Goal: Complete application form: Complete application form

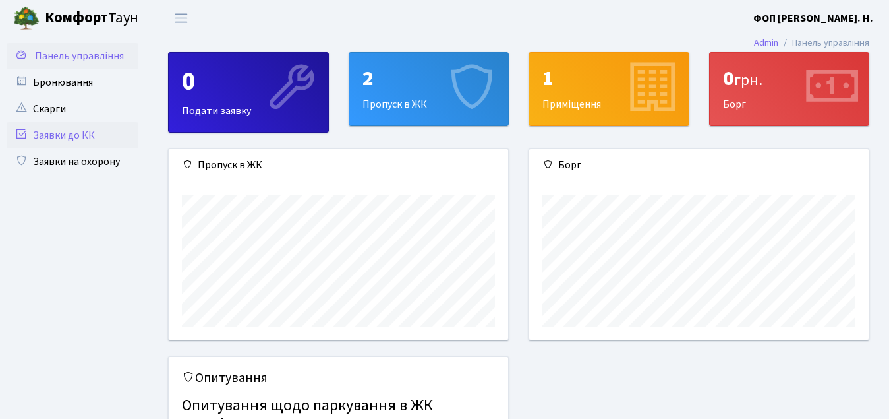
scroll to position [190, 339]
click at [57, 165] on link "Заявки на охорону" at bounding box center [73, 161] width 132 height 26
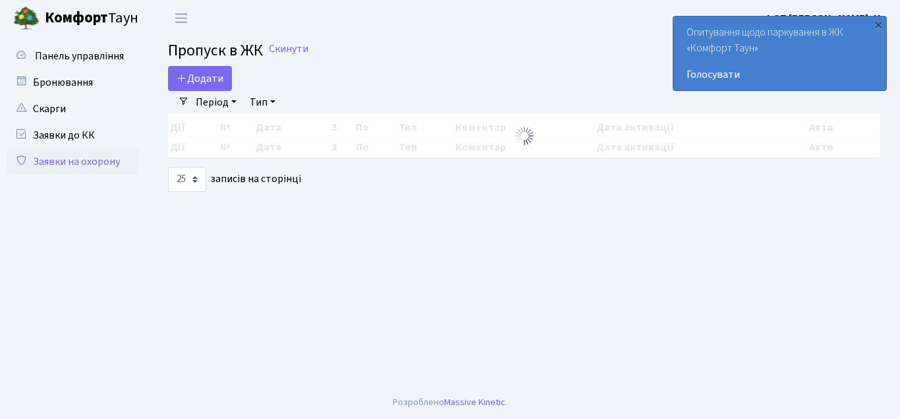
select select "25"
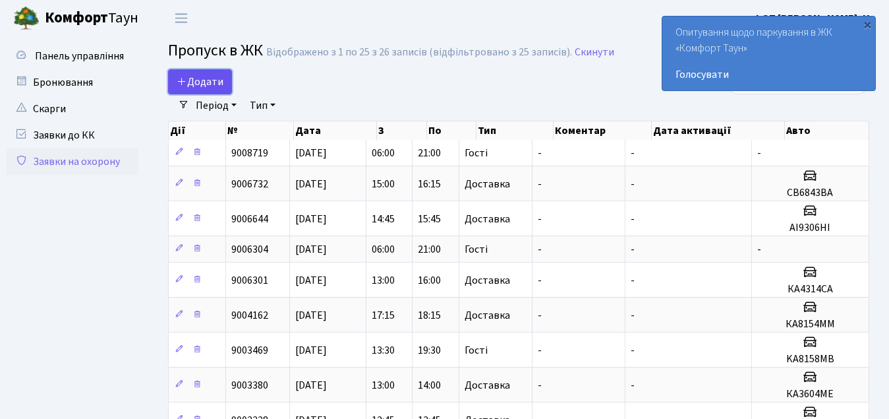
click at [213, 93] on link "Додати" at bounding box center [200, 81] width 64 height 25
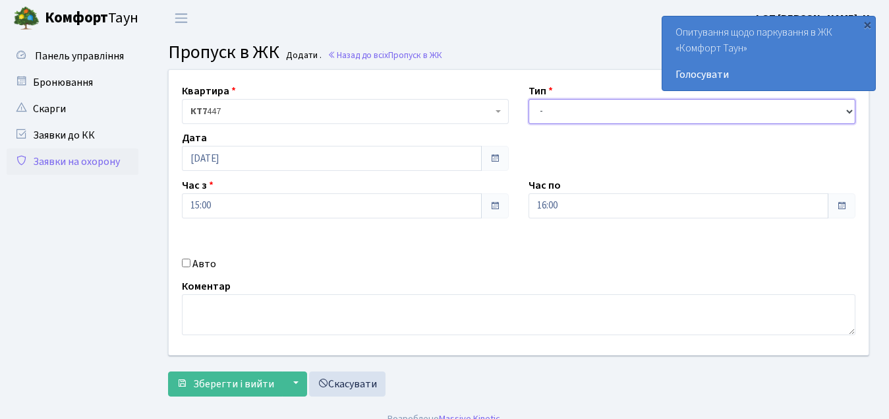
click at [583, 115] on select "- Доставка Таксі Гості Сервіс" at bounding box center [692, 111] width 327 height 25
select select "3"
click at [529, 99] on select "- Доставка Таксі Гості Сервіс" at bounding box center [692, 111] width 327 height 25
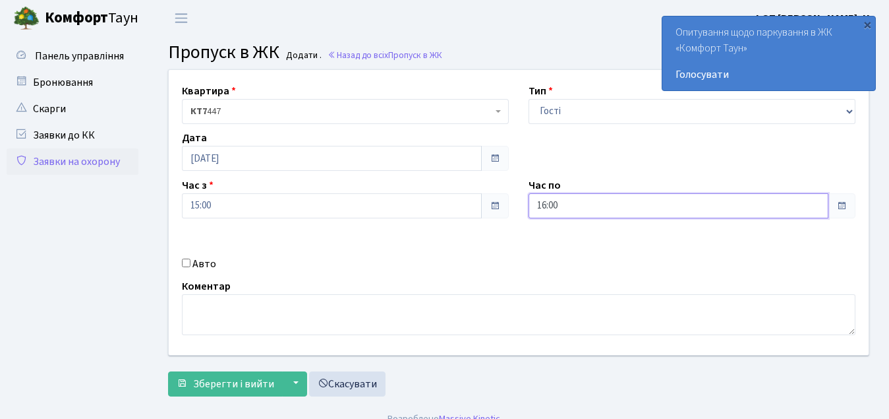
click at [569, 208] on input "16:00" at bounding box center [679, 205] width 300 height 25
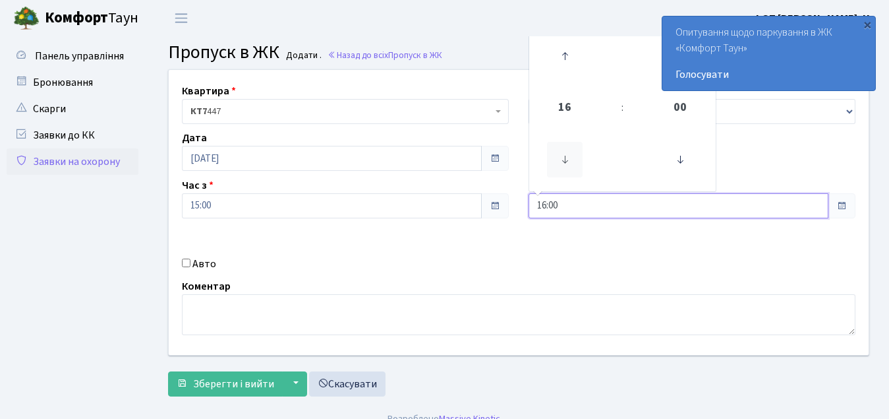
click at [567, 159] on icon at bounding box center [565, 160] width 36 height 36
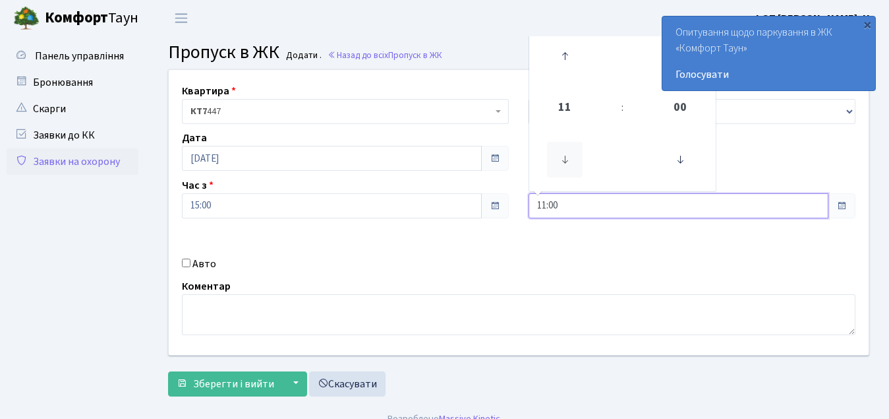
click at [567, 159] on icon at bounding box center [565, 160] width 36 height 36
click at [563, 57] on icon at bounding box center [565, 56] width 36 height 36
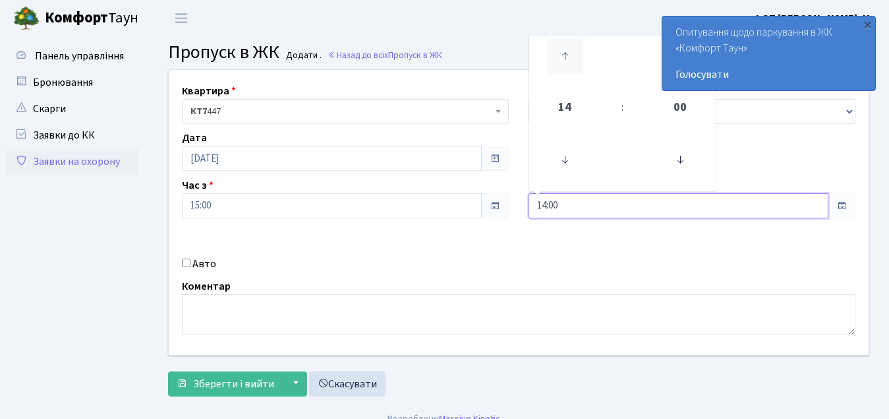
click at [563, 57] on icon at bounding box center [565, 56] width 36 height 36
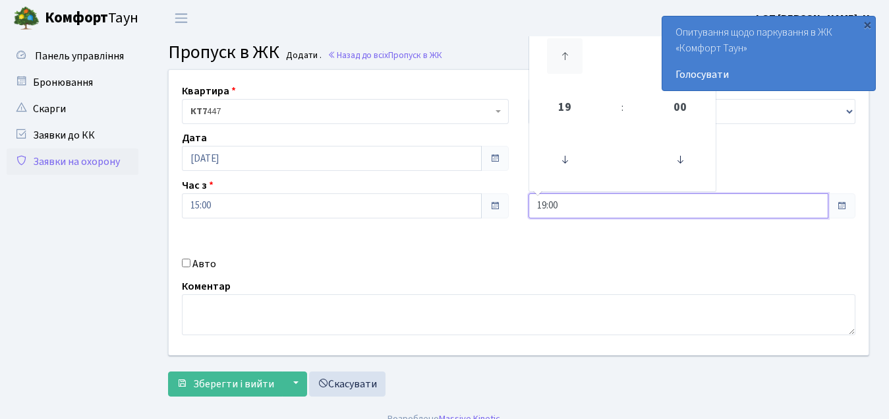
click at [563, 57] on icon at bounding box center [565, 56] width 36 height 36
click at [560, 150] on icon at bounding box center [565, 160] width 36 height 36
type input "21:00"
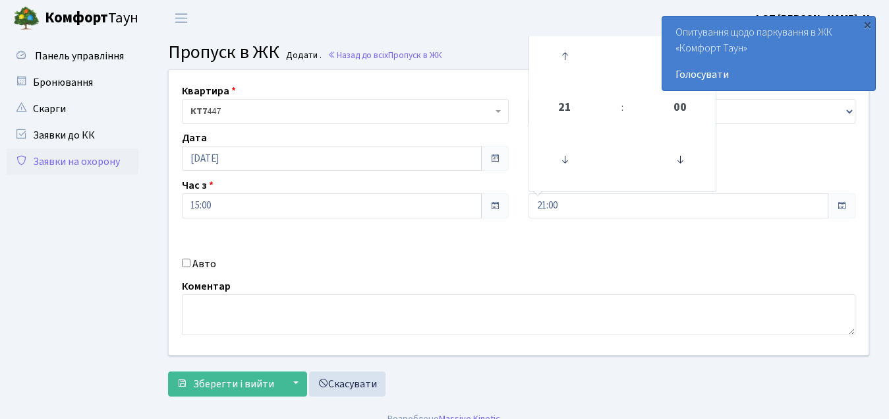
click at [397, 285] on div "Коментар" at bounding box center [518, 306] width 693 height 57
click at [183, 266] on input "Авто" at bounding box center [186, 262] width 9 height 9
checkbox input "true"
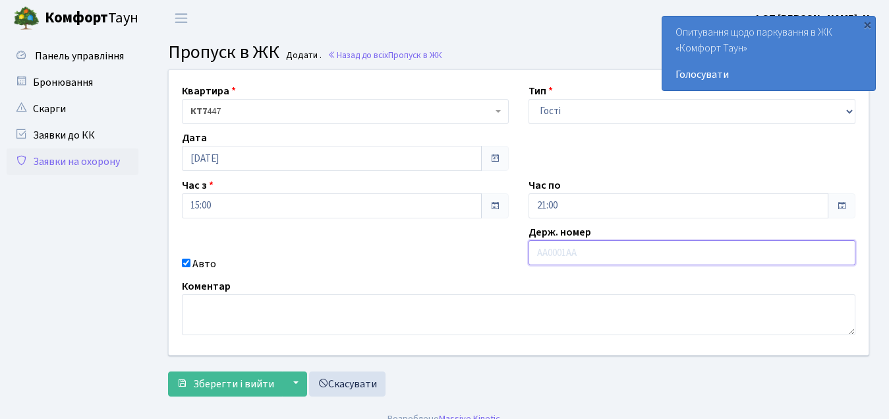
paste input "КА0087СА"
type input "КА0087СА"
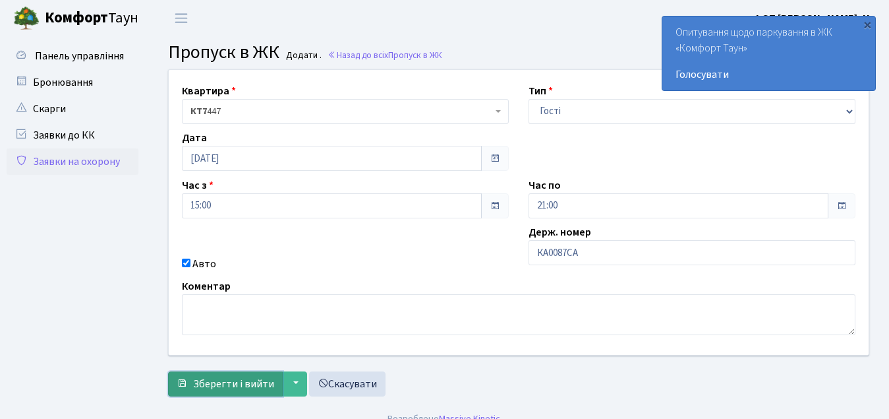
click at [233, 390] on span "Зберегти і вийти" at bounding box center [233, 383] width 81 height 14
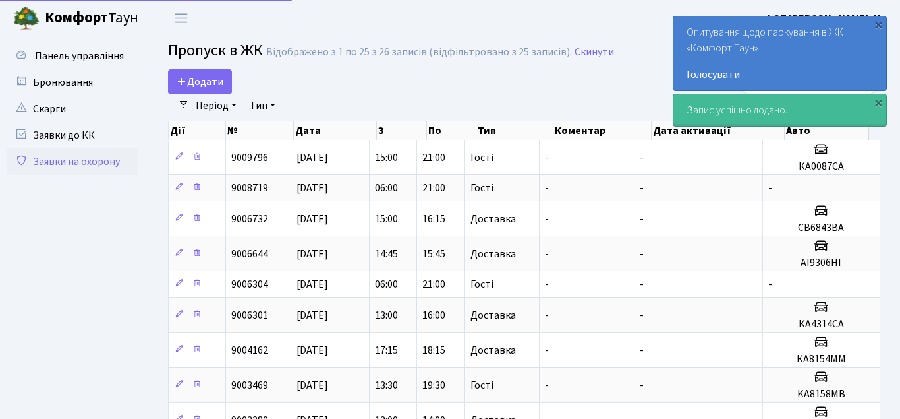
select select "25"
